Goal: Task Accomplishment & Management: Use online tool/utility

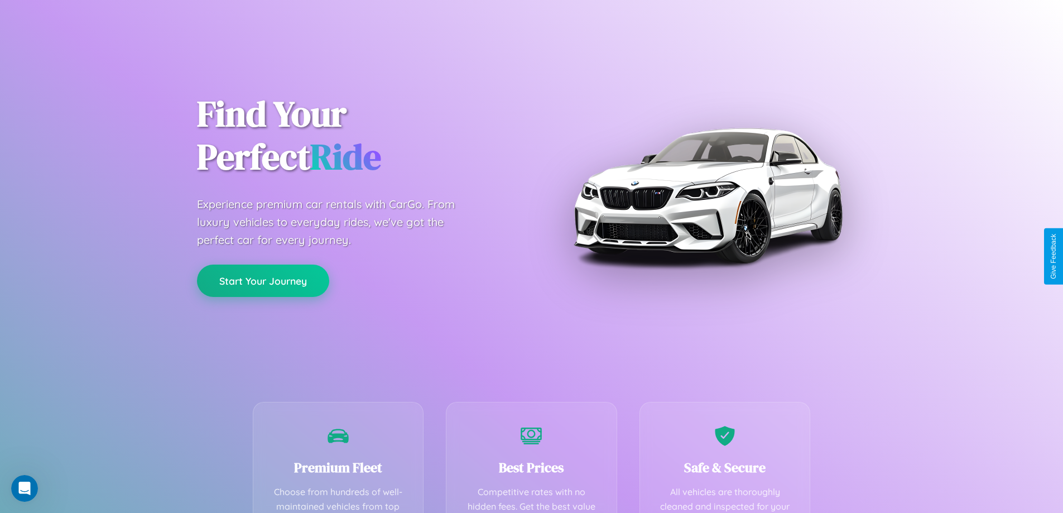
click at [263, 281] on button "Start Your Journey" at bounding box center [263, 281] width 132 height 32
click at [263, 280] on button "Start Your Journey" at bounding box center [263, 281] width 132 height 32
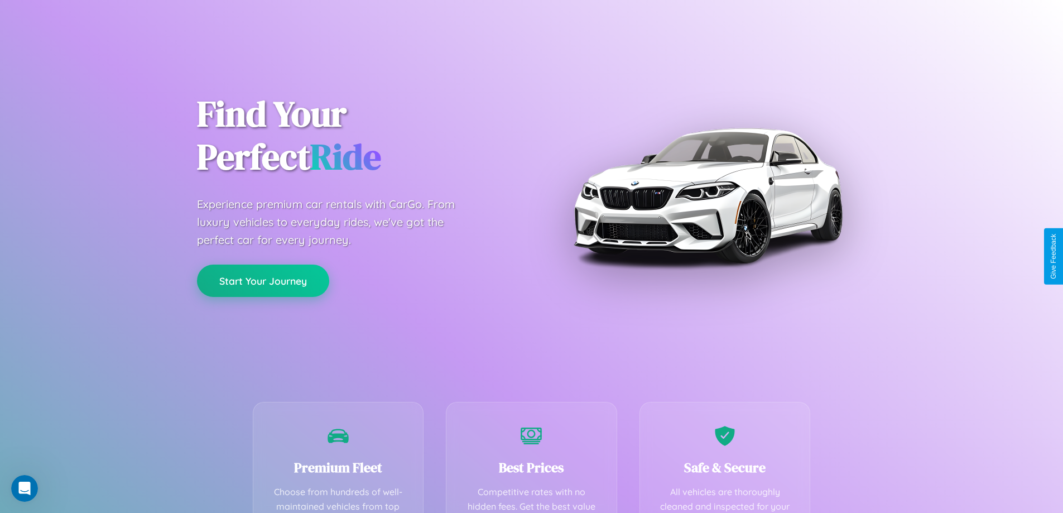
click at [263, 280] on button "Start Your Journey" at bounding box center [263, 281] width 132 height 32
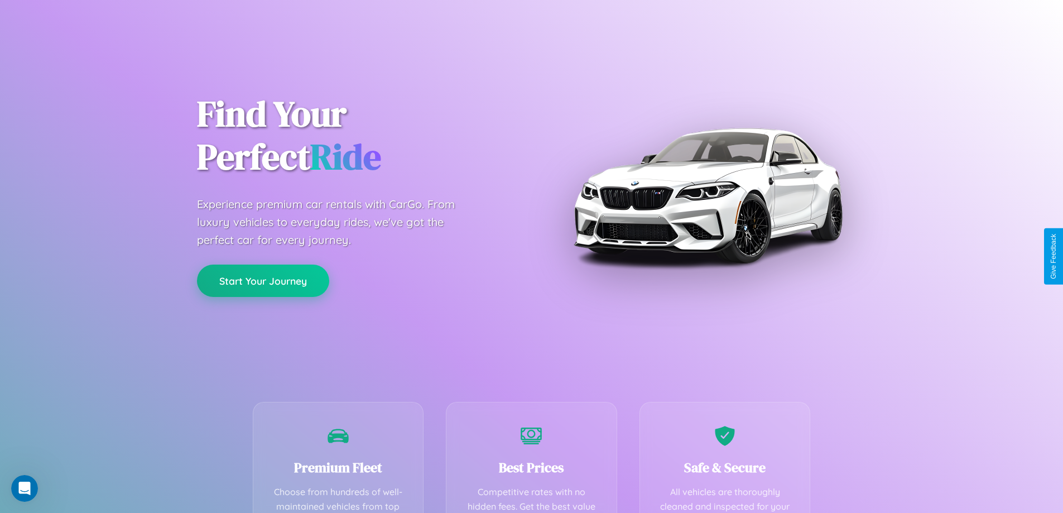
click at [263, 280] on button "Start Your Journey" at bounding box center [263, 281] width 132 height 32
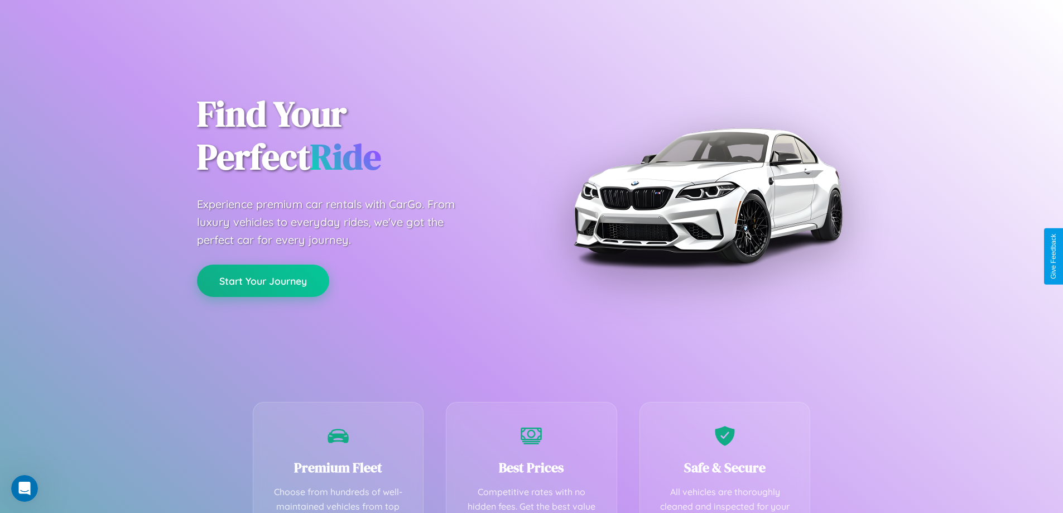
click at [263, 280] on button "Start Your Journey" at bounding box center [263, 281] width 132 height 32
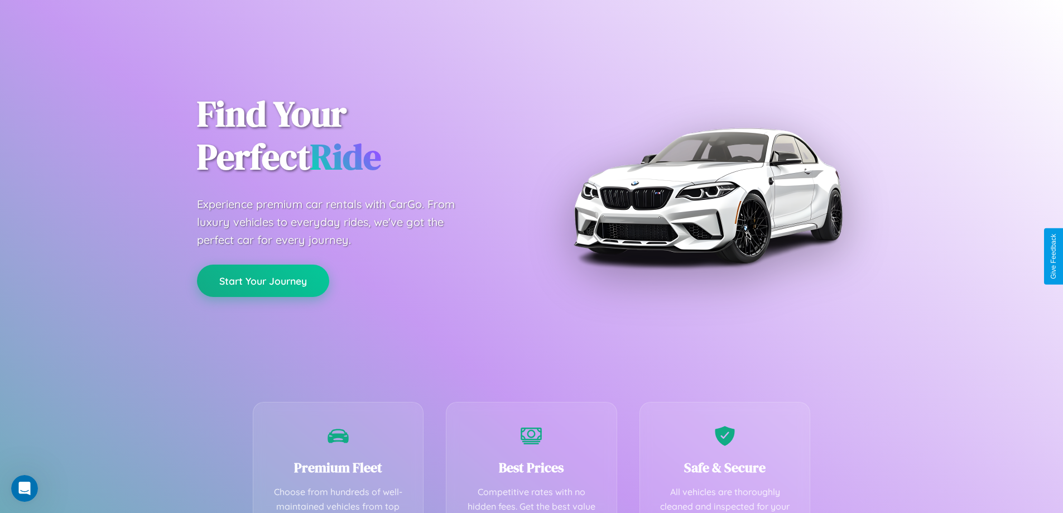
click at [263, 280] on button "Start Your Journey" at bounding box center [263, 281] width 132 height 32
